Goal: Information Seeking & Learning: Learn about a topic

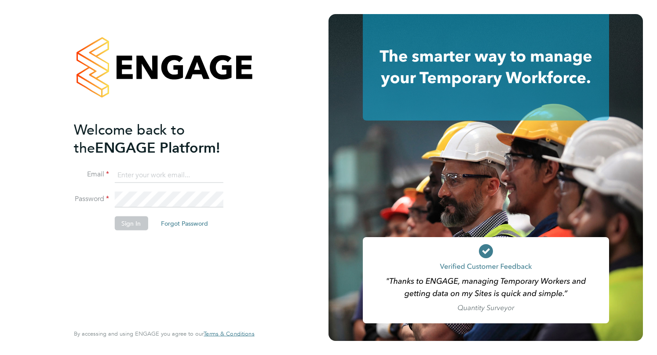
type input "tamsinwhisken@jambo.co"
click at [140, 227] on button "Sign In" at bounding box center [130, 223] width 33 height 14
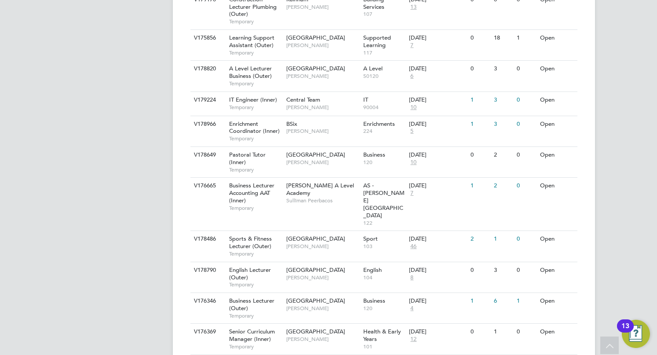
scroll to position [936, 0]
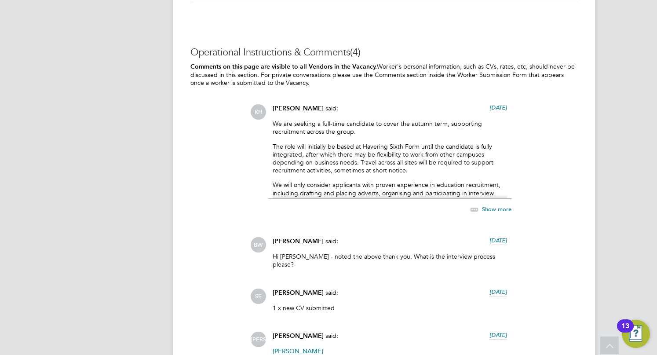
scroll to position [1627, 0]
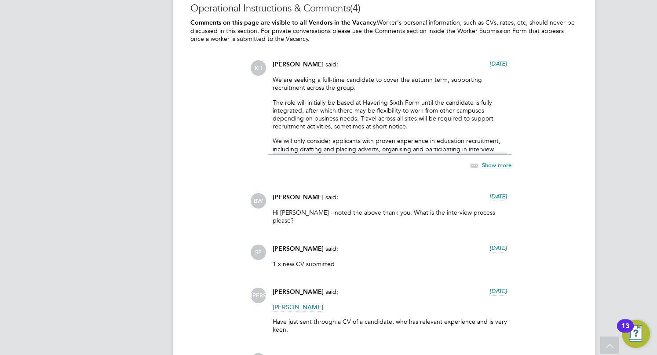
click at [479, 160] on icon at bounding box center [474, 165] width 11 height 11
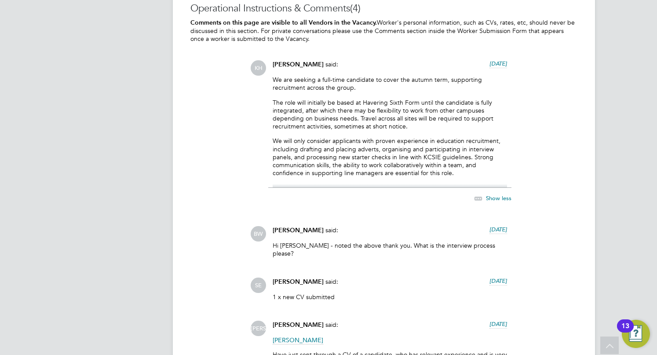
click at [399, 158] on p "We will only consider applicants with proven experience in education recruitmen…" at bounding box center [390, 157] width 234 height 40
drag, startPoint x: 364, startPoint y: 100, endPoint x: 419, endPoint y: 97, distance: 54.6
click at [419, 99] on p "The role will initially be based at Havering Sixth Form until the candidate is …" at bounding box center [390, 115] width 234 height 32
copy p "Havering Sixth Form"
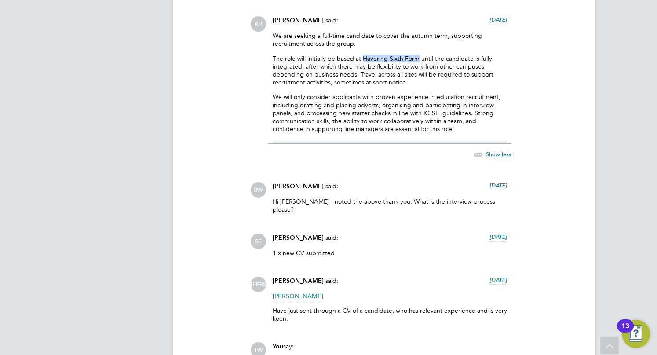
scroll to position [1759, 0]
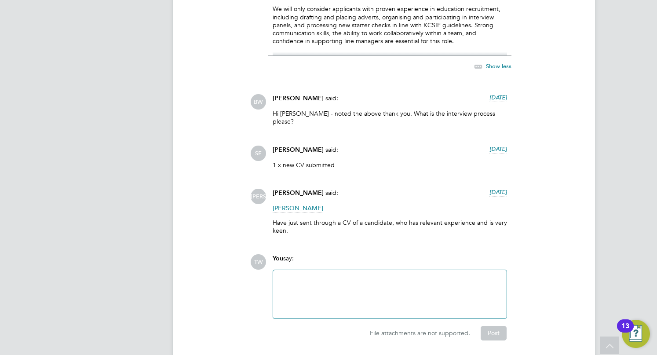
click at [363, 270] on div at bounding box center [390, 294] width 234 height 48
click at [333, 275] on div at bounding box center [389, 294] width 223 height 38
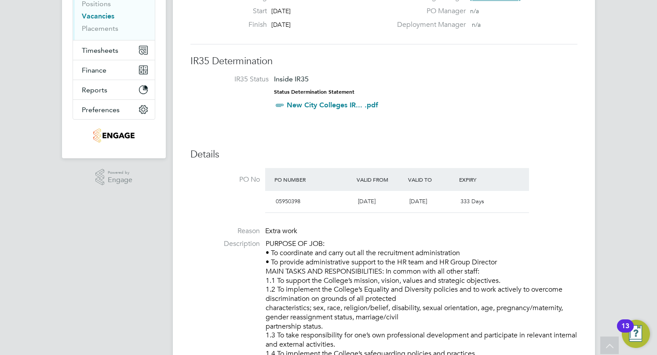
scroll to position [0, 0]
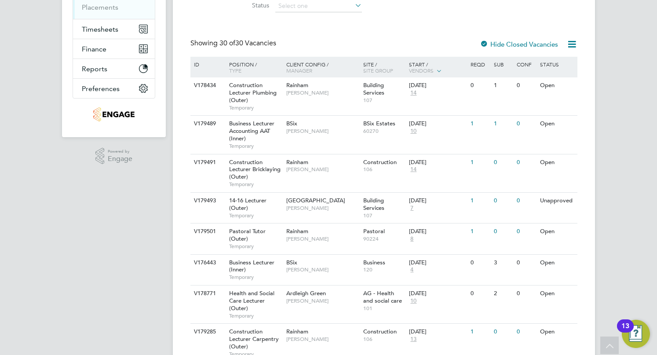
scroll to position [155, 0]
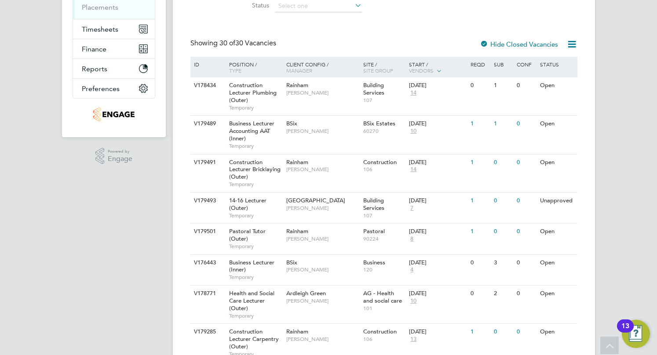
scroll to position [154, 0]
